Goal: Transaction & Acquisition: Purchase product/service

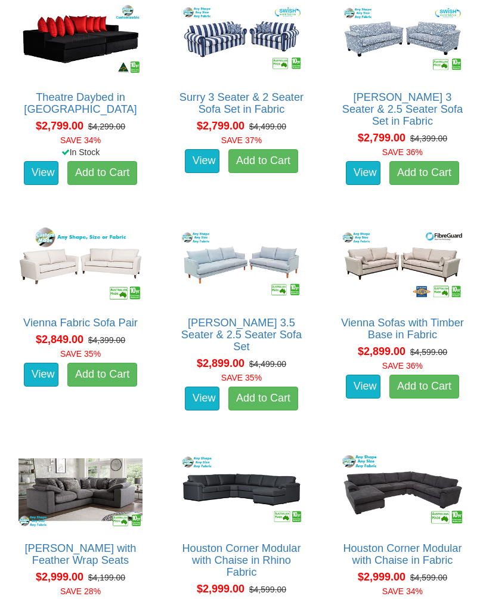
scroll to position [1789, 0]
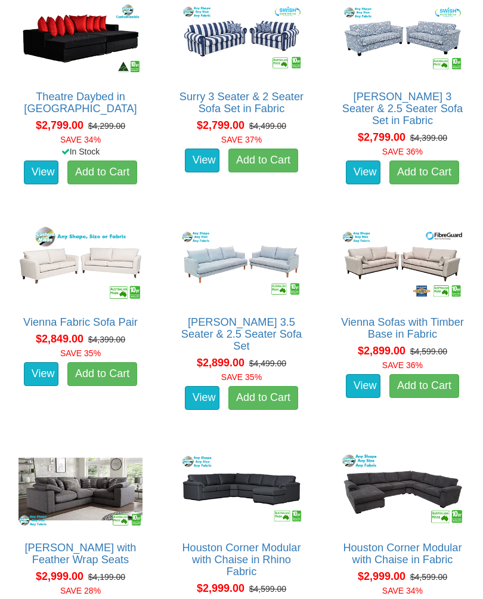
click at [208, 386] on link "View" at bounding box center [202, 398] width 35 height 24
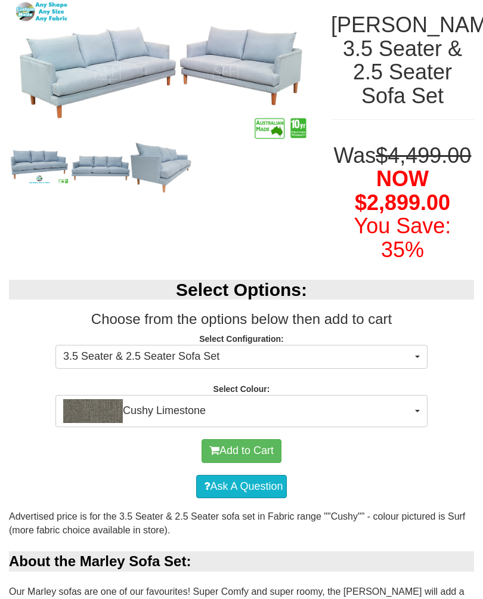
scroll to position [167, 0]
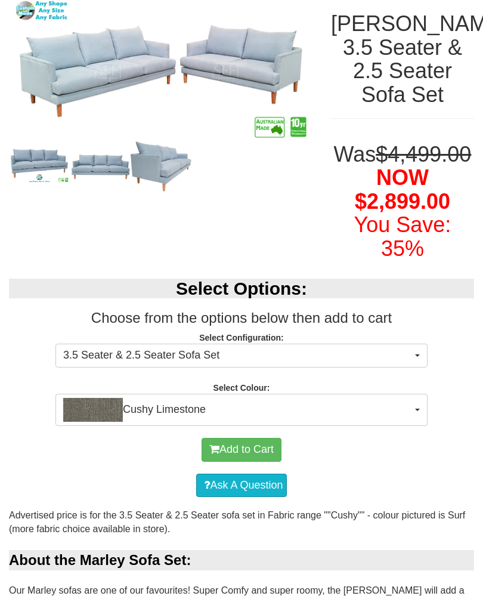
click at [415, 426] on button "Cushy Limestone" at bounding box center [241, 410] width 372 height 32
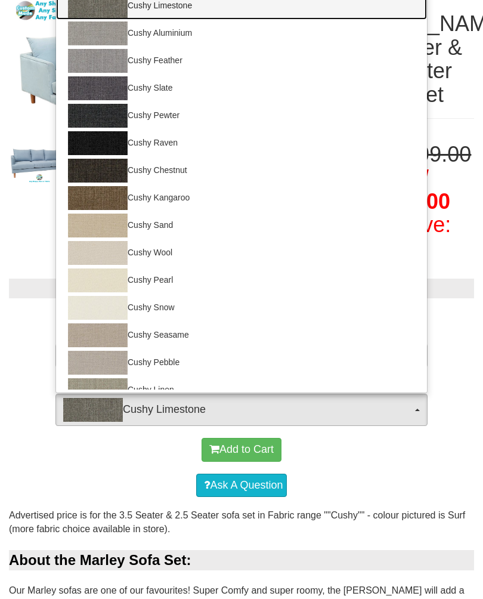
scroll to position [0, 0]
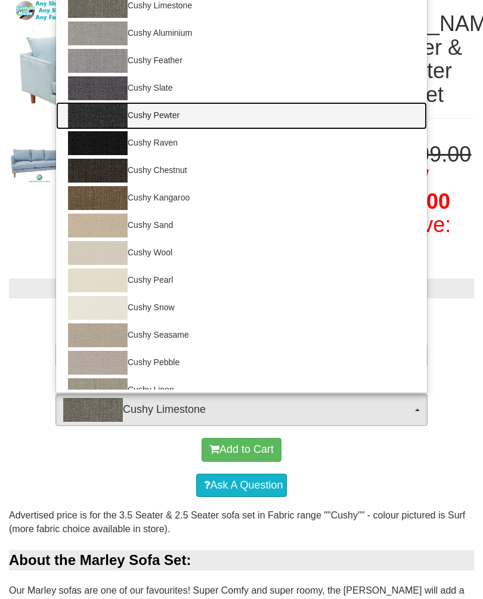
click at [107, 128] on img at bounding box center [98, 116] width 60 height 24
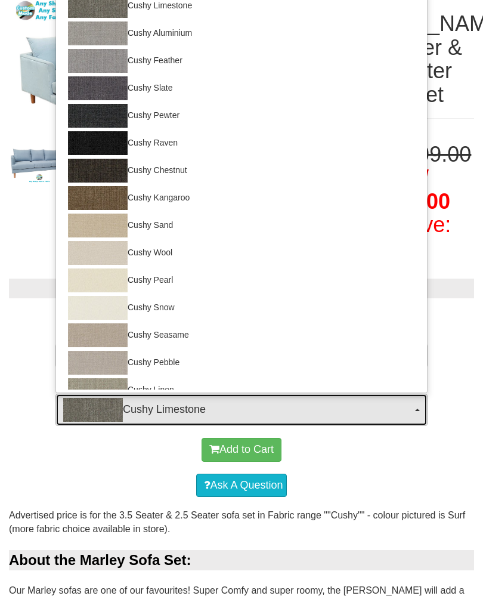
select select "1260"
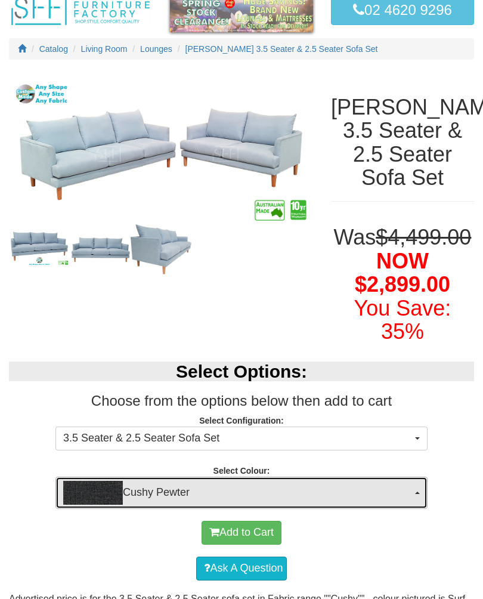
scroll to position [71, 0]
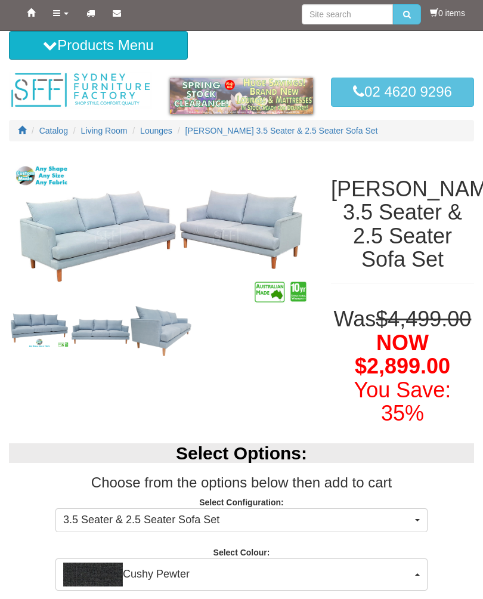
scroll to position [0, 0]
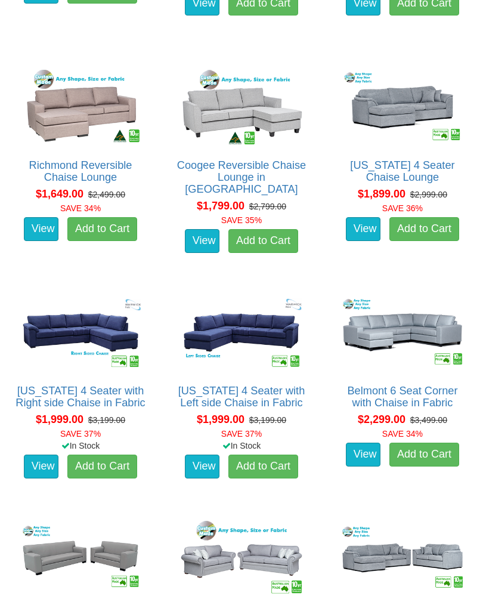
scroll to position [806, 0]
